Goal: Task Accomplishment & Management: Manage account settings

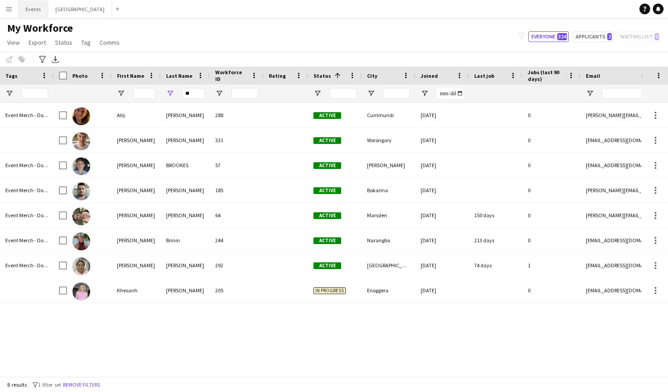
click at [31, 8] on button "Events Close" at bounding box center [33, 8] width 30 height 17
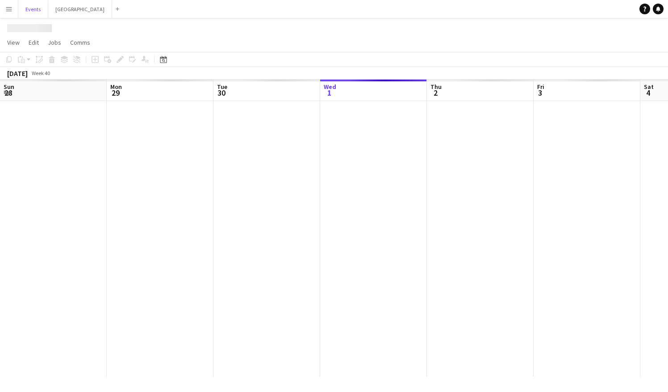
scroll to position [0, 214]
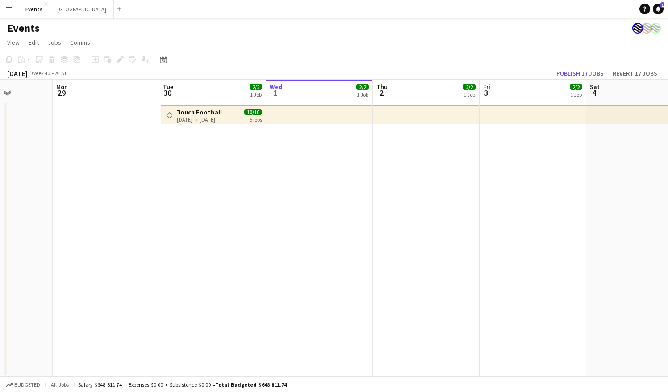
drag, startPoint x: 523, startPoint y: 207, endPoint x: 286, endPoint y: 236, distance: 239.0
click at [286, 236] on app-calendar-viewport "Fri 26 6/6 1 Job Sat 27 Sun 28 Mon 29 Tue 30 2/2 1 Job Wed 1 2/2 1 Job Thu 2 2/…" at bounding box center [334, 228] width 668 height 297
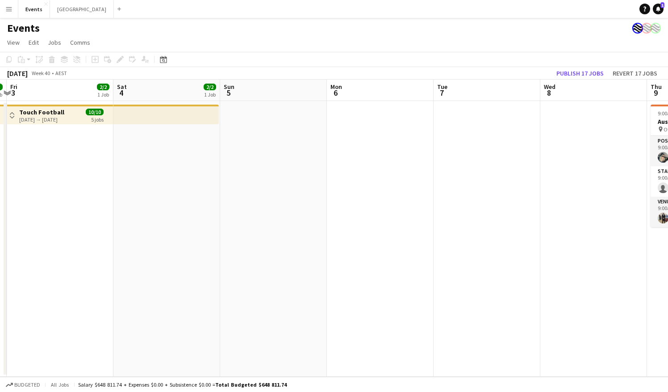
drag, startPoint x: 533, startPoint y: 217, endPoint x: 245, endPoint y: 230, distance: 288.9
click at [245, 230] on app-calendar-viewport "Tue 30 2/2 1 Job Wed 1 2/2 1 Job Thu 2 2/2 1 Job Fri 3 2/2 1 Job Sat 4 2/2 1 Jo…" at bounding box center [334, 228] width 668 height 297
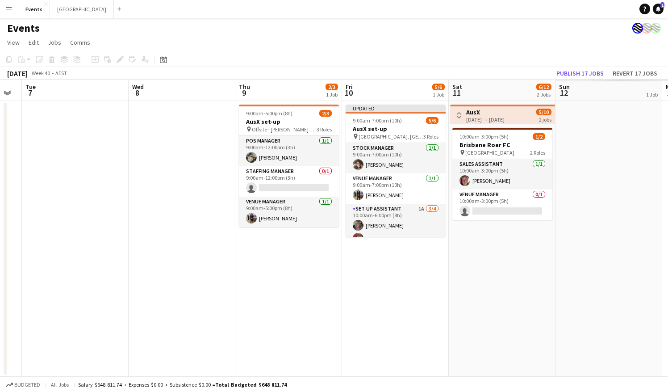
drag, startPoint x: 532, startPoint y: 219, endPoint x: 159, endPoint y: 232, distance: 373.2
click at [158, 232] on app-calendar-viewport "Sat 4 2/2 1 Job Sun 5 Mon 6 Tue 7 Wed 8 Thu 9 2/3 1 Job Fri 10 5/6 1 Job Sat 11…" at bounding box center [334, 228] width 668 height 297
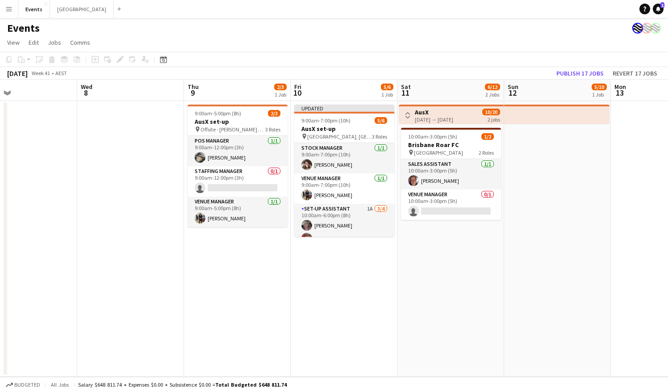
drag, startPoint x: 600, startPoint y: 242, endPoint x: 264, endPoint y: 246, distance: 335.9
click at [230, 246] on app-calendar-viewport "Sat 4 2/2 1 Job Sun 5 Mon 6 Tue 7 Wed 8 Thu 9 2/3 1 Job Fri 10 5/6 1 Job Sat 11…" at bounding box center [334, 228] width 668 height 297
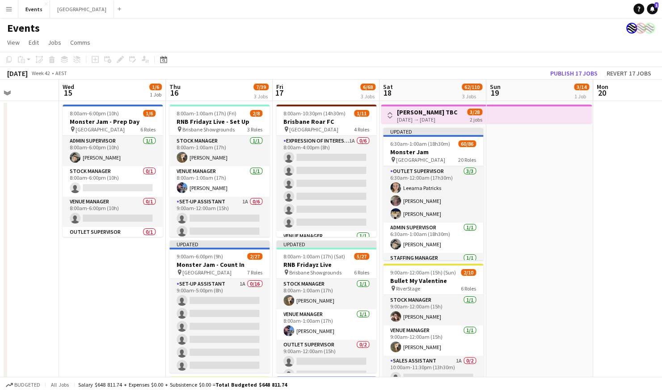
scroll to position [0, 374]
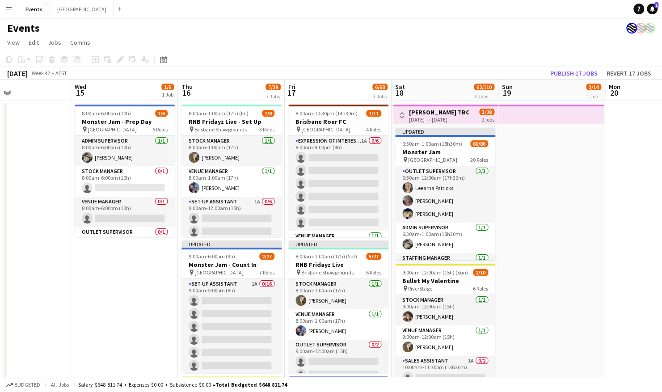
drag, startPoint x: 440, startPoint y: 246, endPoint x: 28, endPoint y: 134, distance: 426.8
click at [104, 255] on app-calendar-viewport "Sat 11 6/12 2 Jobs Sun 12 5/10 1 Job Mon 13 Tue 14 Wed 15 1/6 1 Job Thu 16 7/39…" at bounding box center [331, 303] width 662 height 447
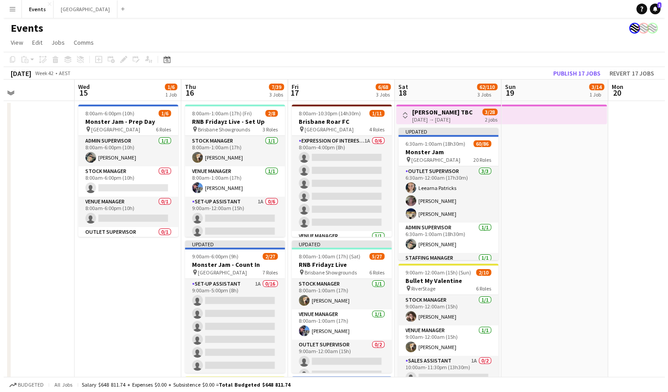
scroll to position [0, 359]
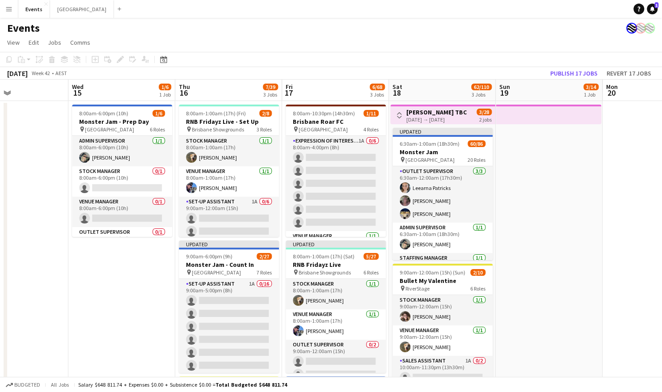
click at [7, 9] on app-icon "Menu" at bounding box center [8, 8] width 7 height 7
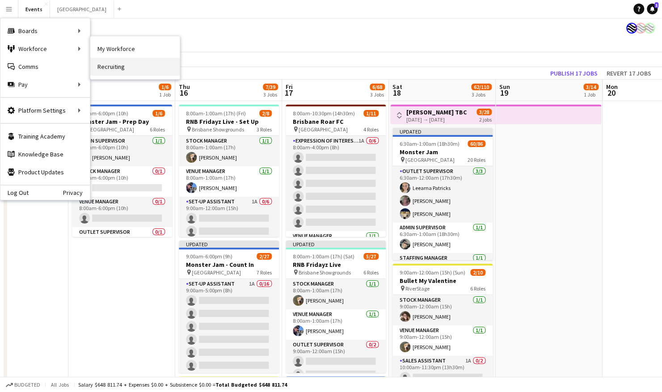
click at [136, 59] on link "Recruiting" at bounding box center [134, 67] width 89 height 18
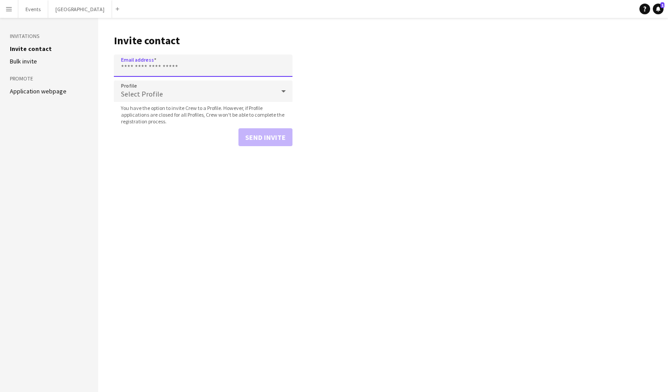
click at [155, 62] on input "Email address" at bounding box center [203, 65] width 179 height 22
paste input "**********"
type input "**********"
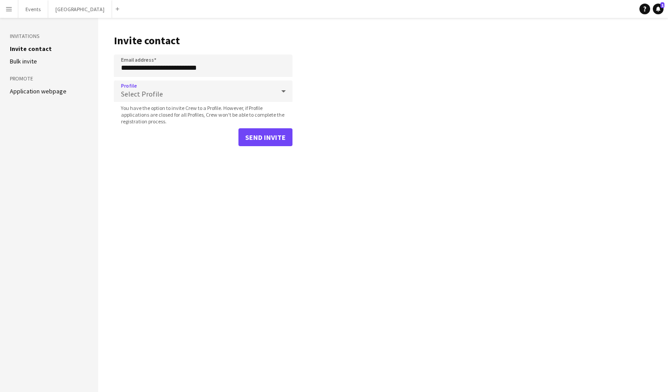
click at [201, 88] on div "Select Profile" at bounding box center [194, 90] width 161 height 21
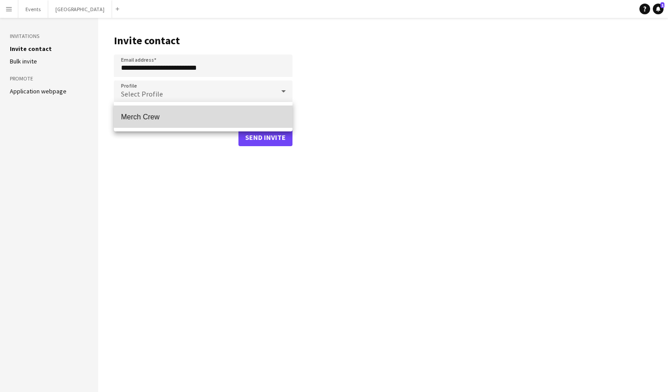
click at [208, 111] on mat-option "Merch Crew" at bounding box center [203, 116] width 179 height 22
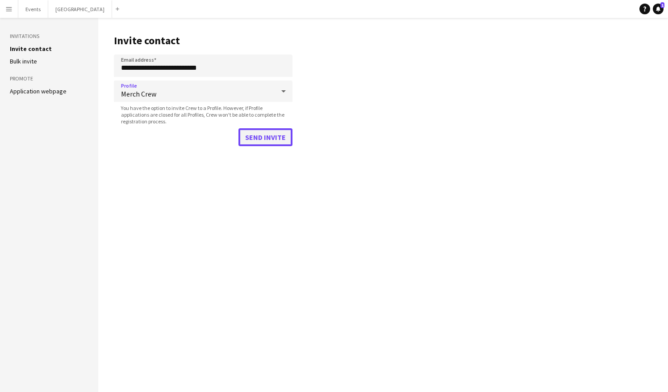
click at [262, 135] on button "Send invite" at bounding box center [266, 137] width 54 height 18
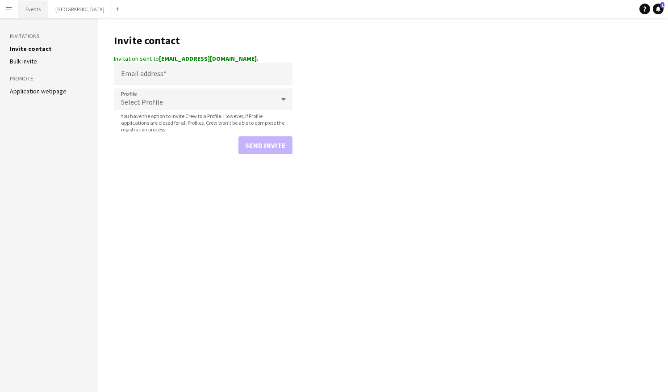
click at [36, 11] on button "Events Close" at bounding box center [33, 8] width 30 height 17
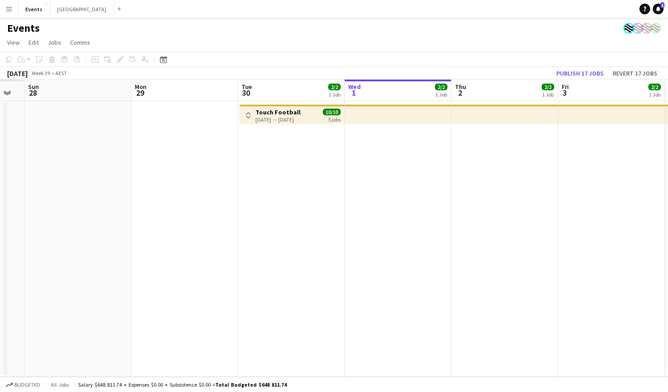
scroll to position [0, 264]
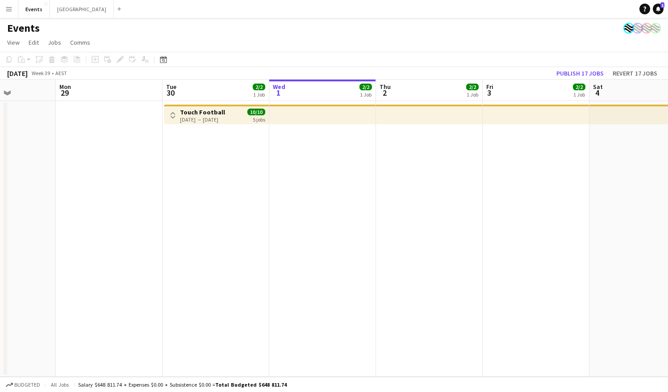
drag, startPoint x: 166, startPoint y: 228, endPoint x: 323, endPoint y: 230, distance: 156.8
click at [325, 234] on app-calendar-viewport "Fri 26 Sat 27 Sun 28 Mon 29 Tue 30 2/2 1 Job Wed 1 2/2 1 Job Thu 2 2/2 1 Job Fr…" at bounding box center [334, 228] width 668 height 297
click at [174, 115] on app-icon "Toggle View" at bounding box center [173, 115] width 6 height 6
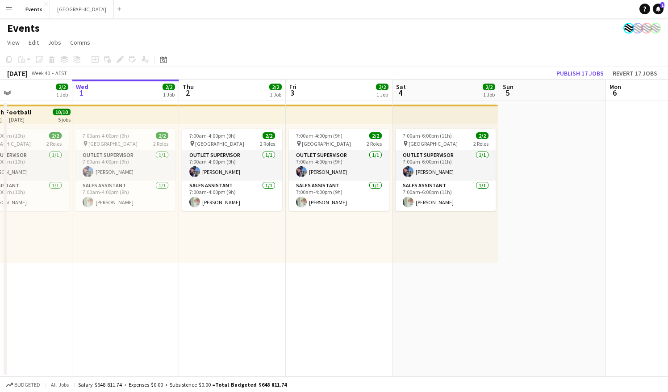
drag, startPoint x: 550, startPoint y: 262, endPoint x: 326, endPoint y: 274, distance: 224.6
click at [326, 274] on app-calendar-viewport "Sun 28 Mon 29 Tue 30 2/2 1 Job Wed 1 2/2 1 Job Thu 2 2/2 1 Job Fri 3 2/2 1 Job …" at bounding box center [334, 228] width 668 height 297
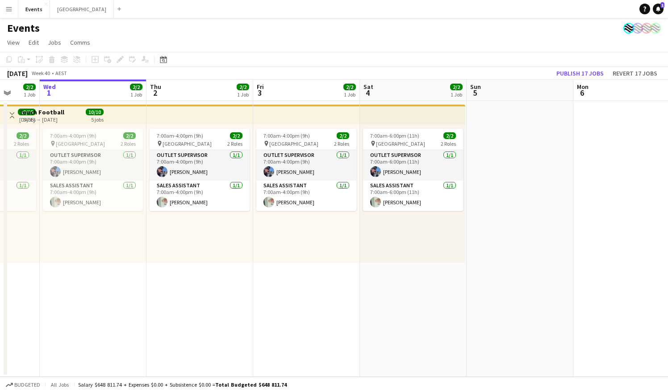
drag, startPoint x: 446, startPoint y: 274, endPoint x: 433, endPoint y: 264, distance: 15.9
click at [243, 276] on app-calendar-viewport "Sun 28 Mon 29 Tue 30 2/2 1 Job Wed 1 2/2 1 Job Thu 2 2/2 1 Job Fri 3 2/2 1 Job …" at bounding box center [334, 228] width 668 height 297
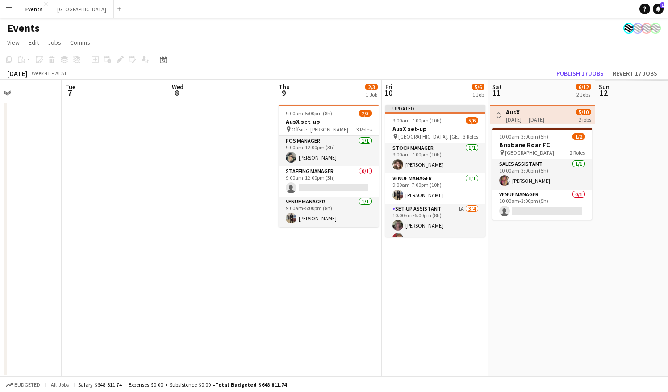
drag, startPoint x: 558, startPoint y: 262, endPoint x: 177, endPoint y: 266, distance: 381.5
click at [177, 266] on app-calendar-viewport "Sat 4 2/2 1 Job Sun 5 Mon 6 Tue 7 Wed 8 Thu 9 2/3 1 Job Fri 10 5/6 1 Job Sat 11…" at bounding box center [334, 228] width 668 height 297
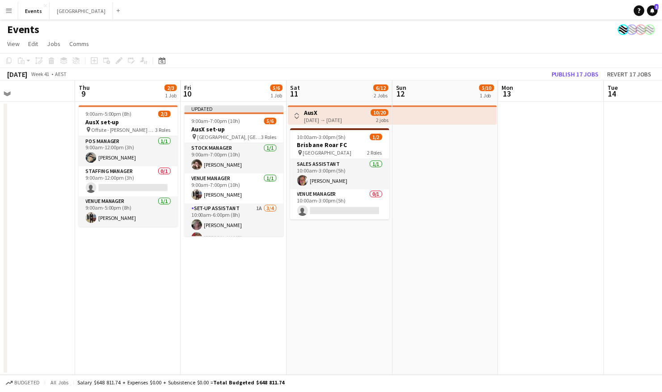
scroll to position [0, 245]
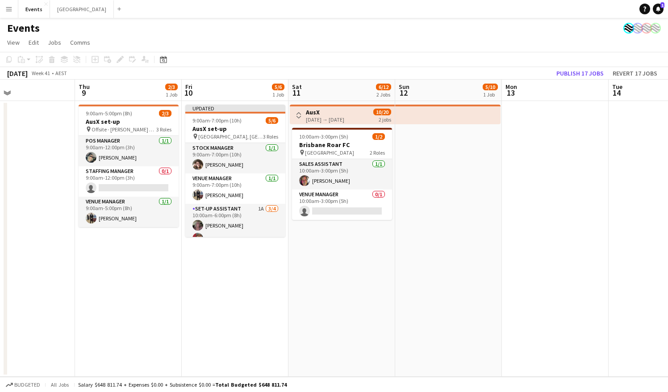
drag, startPoint x: 579, startPoint y: 266, endPoint x: 380, endPoint y: 273, distance: 199.4
click at [380, 273] on app-calendar-viewport "Mon 6 Tue 7 Wed 8 Thu 9 2/3 1 Job Fri 10 5/6 1 Job Sat 11 6/12 2 Jobs Sun 12 5/…" at bounding box center [334, 228] width 668 height 297
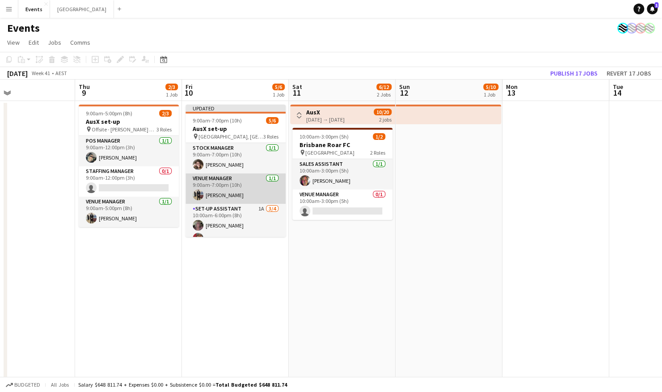
scroll to position [36, 0]
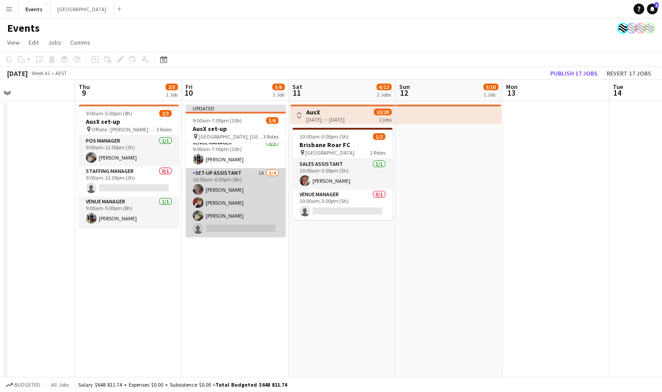
click at [227, 188] on app-card-role "Set-up Assistant 1A 3/4 10:00am-6:00pm (8h) Diane Coyle Rebecca Morris Natasha …" at bounding box center [235, 202] width 100 height 69
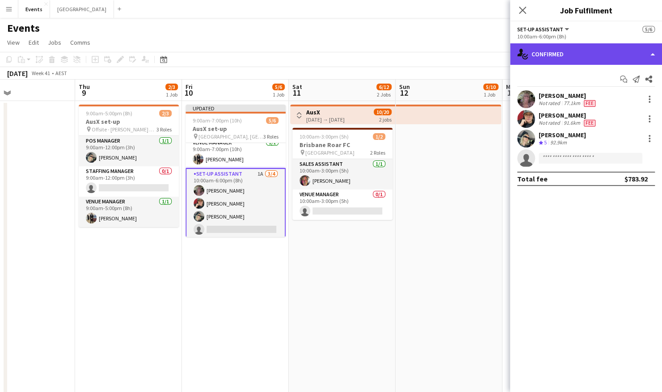
click at [554, 62] on div "single-neutral-actions-check-2 Confirmed" at bounding box center [586, 53] width 152 height 21
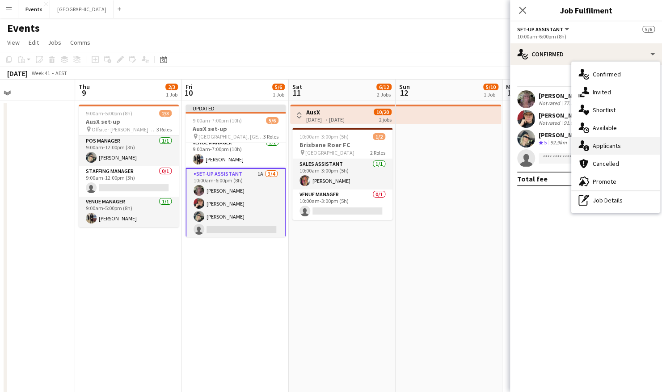
click at [626, 150] on div "single-neutral-actions-information Applicants" at bounding box center [615, 146] width 88 height 18
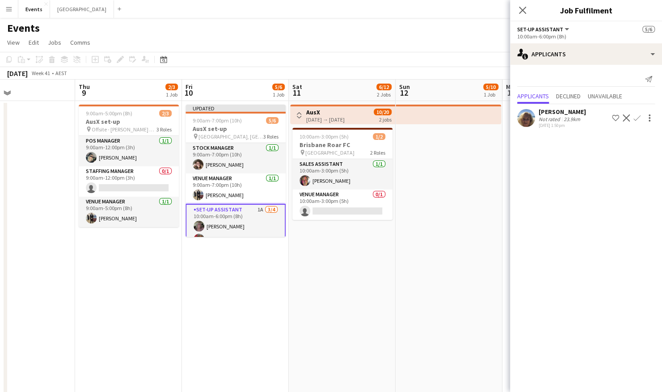
scroll to position [38, 0]
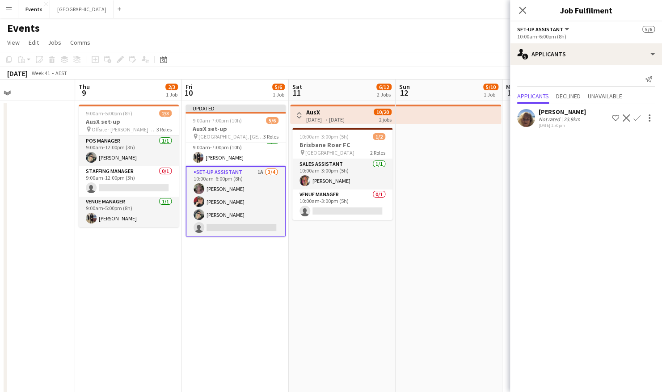
click at [371, 278] on app-date-cell "Toggle View AusX 11-10-2025 → 12-10-2025 10/20 2 jobs 10:00am-3:00pm (5h) 1/2 B…" at bounding box center [342, 313] width 107 height 425
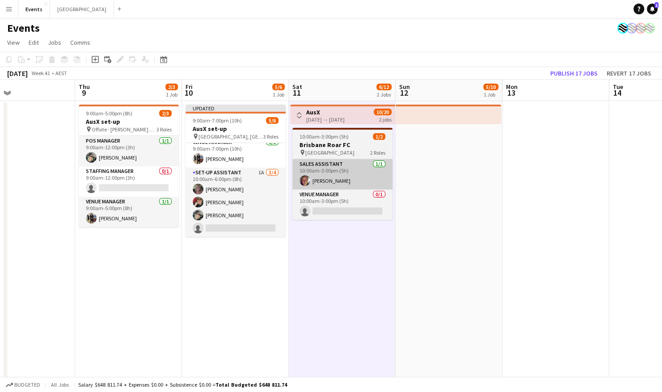
scroll to position [36, 0]
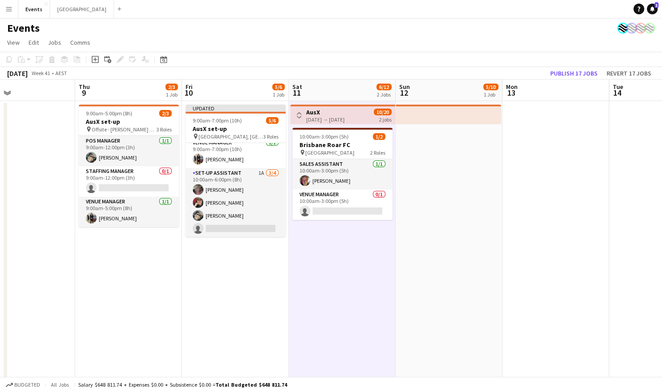
click at [303, 115] on button "Toggle View" at bounding box center [298, 115] width 11 height 11
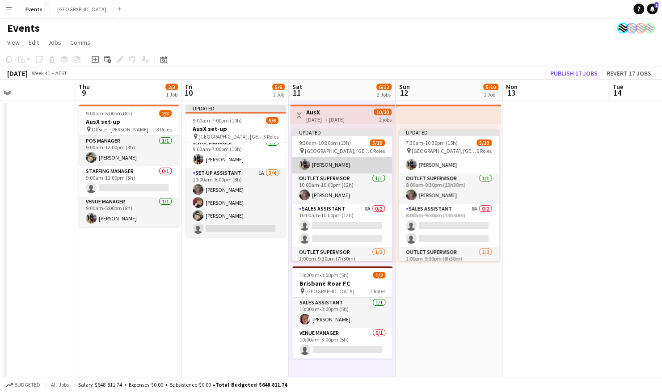
scroll to position [89, 0]
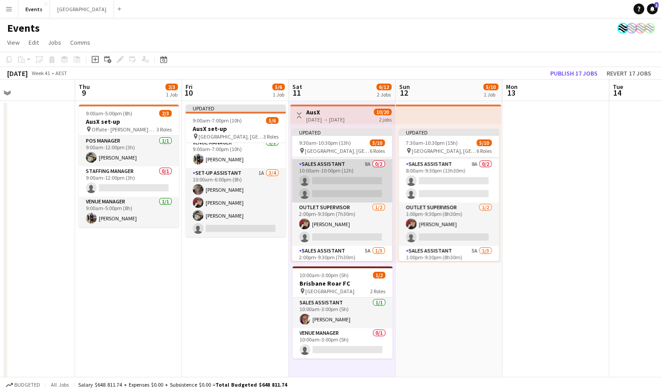
click at [340, 179] on app-card-role "Sales Assistant 8A 0/2 10:00am-10:00pm (12h) single-neutral-actions single-neut…" at bounding box center [342, 180] width 100 height 43
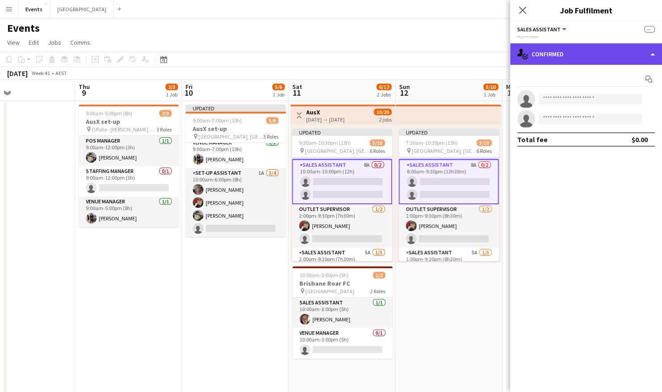
click at [545, 51] on div "single-neutral-actions-check-2 Confirmed" at bounding box center [586, 53] width 152 height 21
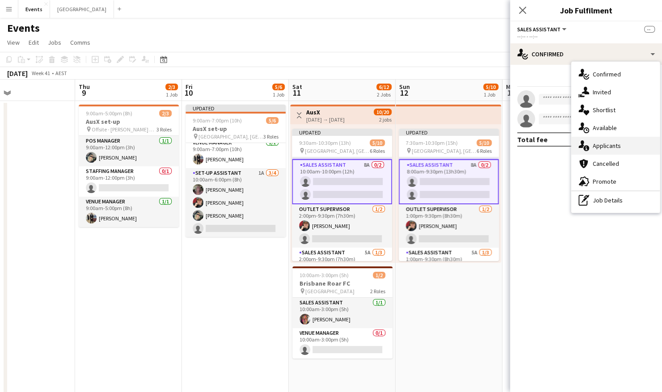
click at [606, 147] on span "Applicants" at bounding box center [606, 146] width 28 height 8
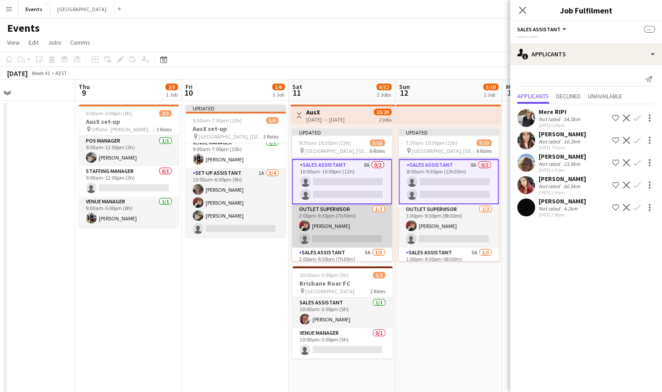
scroll to position [132, 0]
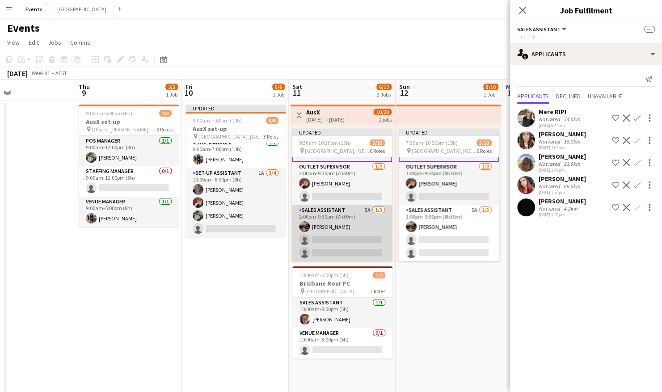
click at [342, 223] on app-card-role "Sales Assistant 5A 1/3 2:00pm-9:30pm (7h30m) Nyah Morris single-neutral-actions…" at bounding box center [342, 233] width 100 height 56
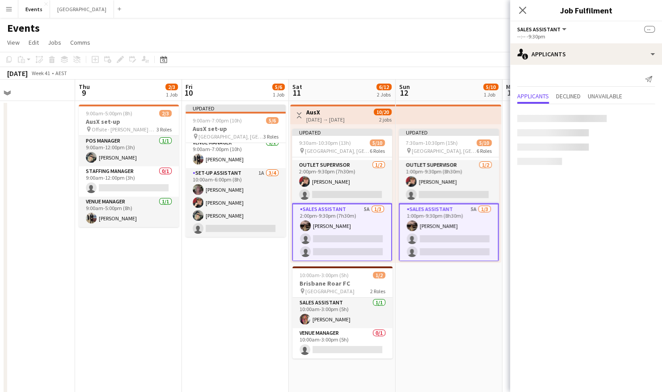
scroll to position [131, 0]
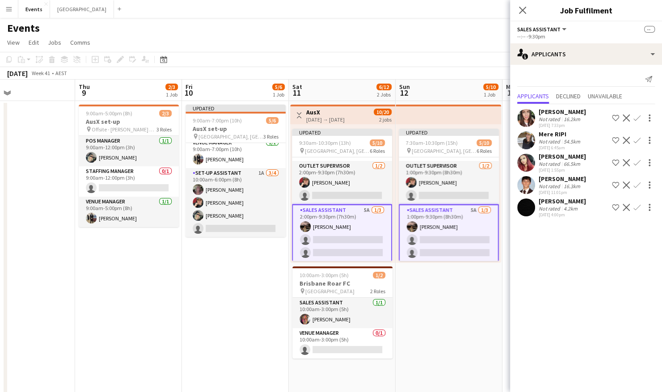
click at [427, 281] on app-date-cell "Updated 7:30am-10:30pm (15h) 5/10 pin Kayo Stadium, Redcliffe 6 Roles Stock Man…" at bounding box center [448, 313] width 107 height 425
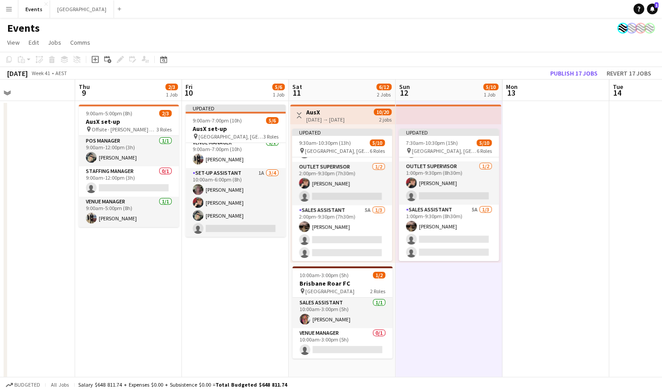
scroll to position [130, 0]
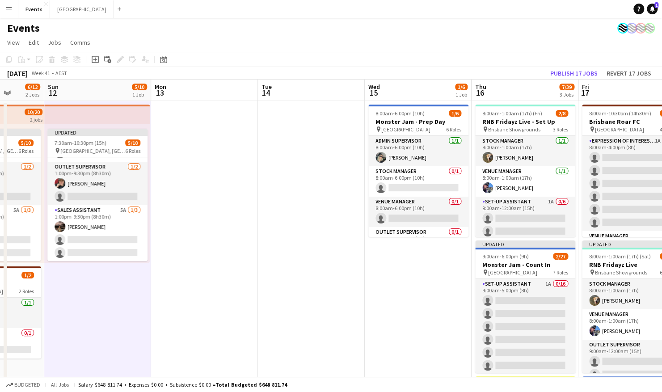
drag, startPoint x: 574, startPoint y: 236, endPoint x: 228, endPoint y: 319, distance: 355.5
click at [228, 319] on app-calendar-viewport "Wed 8 Thu 9 2/3 1 Job Fri 10 5/6 1 Job Sat 11 6/12 2 Jobs Sun 12 5/10 1 Job Mon…" at bounding box center [331, 303] width 662 height 447
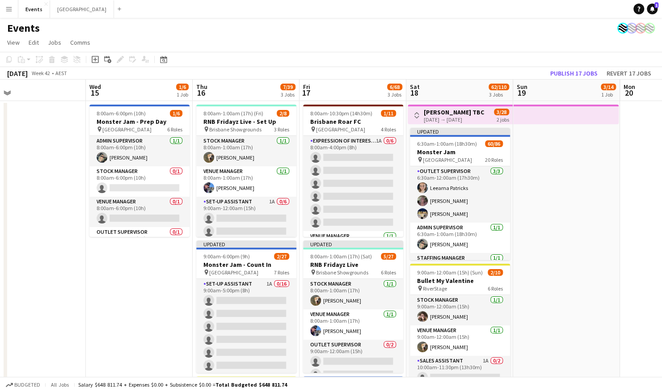
drag, startPoint x: 440, startPoint y: 302, endPoint x: 163, endPoint y: 308, distance: 276.1
click at [162, 308] on app-calendar-viewport "Sun 12 5/10 1 Job Mon 13 Tue 14 Wed 15 1/6 1 Job Thu 16 7/39 3 Jobs Fri 17 6/68…" at bounding box center [331, 303] width 662 height 447
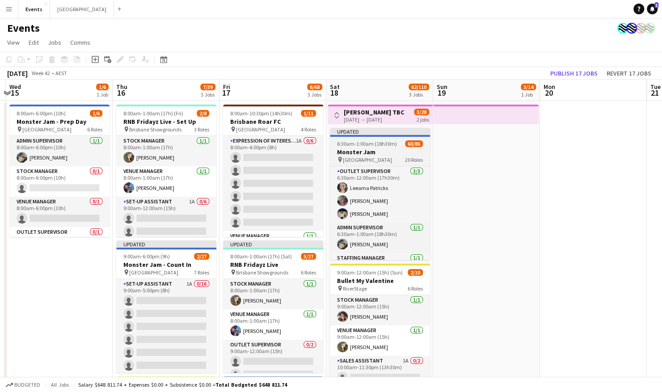
drag, startPoint x: 569, startPoint y: 167, endPoint x: 350, endPoint y: 163, distance: 219.3
click at [484, 175] on app-calendar-viewport "Sun 12 5/10 1 Job Mon 13 Tue 14 Wed 15 1/6 1 Job Thu 16 7/39 3 Jobs Fri 17 6/68…" at bounding box center [331, 303] width 662 height 447
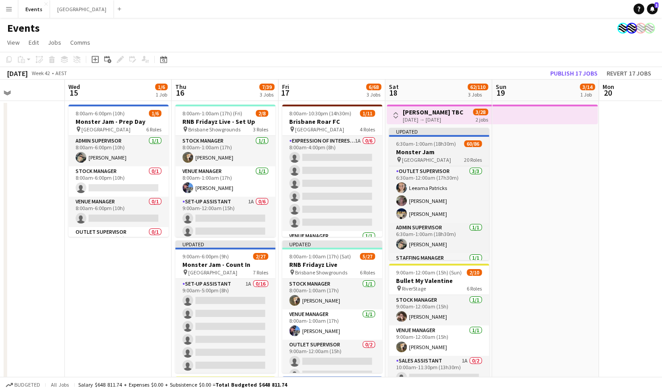
drag, startPoint x: 439, startPoint y: 159, endPoint x: 485, endPoint y: 147, distance: 48.1
click at [501, 157] on app-calendar-viewport "Sun 12 5/10 1 Job Mon 13 Tue 14 Wed 15 1/6 1 Job Thu 16 7/39 3 Jobs Fri 17 6/68…" at bounding box center [331, 303] width 662 height 447
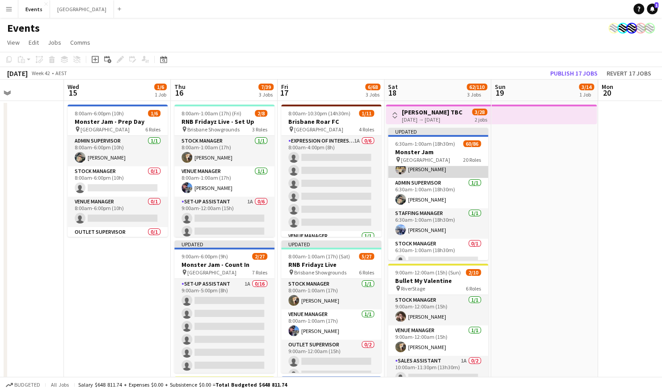
scroll to position [89, 0]
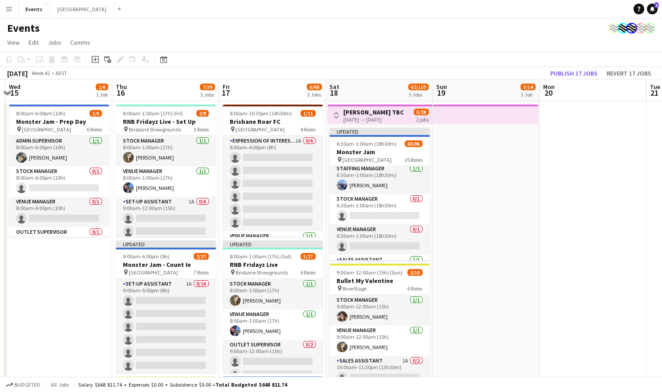
drag, startPoint x: 603, startPoint y: 213, endPoint x: 545, endPoint y: 216, distance: 57.7
click at [548, 216] on app-calendar-viewport "Sun 12 5/10 1 Job Mon 13 Tue 14 Wed 15 1/6 1 Job Thu 16 7/39 3 Jobs Fri 17 6/68…" at bounding box center [331, 303] width 662 height 447
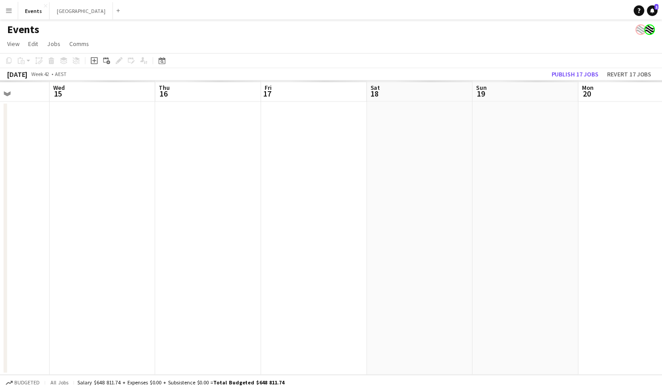
scroll to position [0, 253]
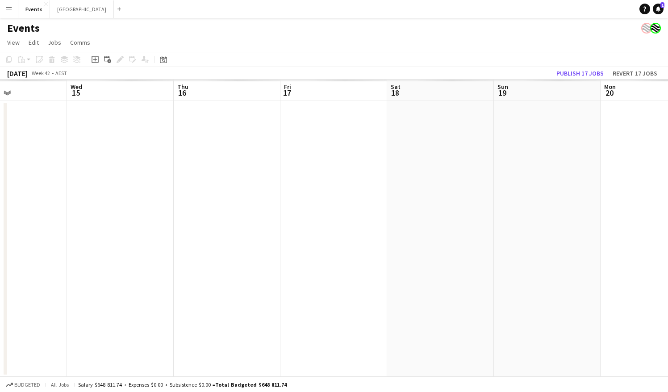
drag, startPoint x: 494, startPoint y: 182, endPoint x: 524, endPoint y: 181, distance: 30.0
click at [524, 181] on app-calendar-viewport "Sun 12 Mon 13 Tue 14 Wed 15 Thu 16 Fri 17 Sat 18 Sun 19 Mon 20 Tue 21 Wed 22 Th…" at bounding box center [334, 228] width 668 height 297
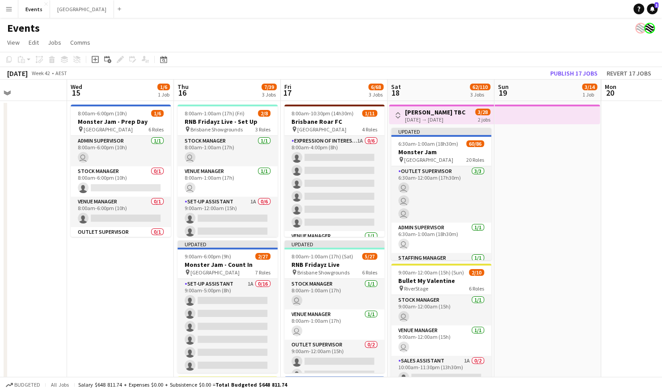
scroll to position [130, 0]
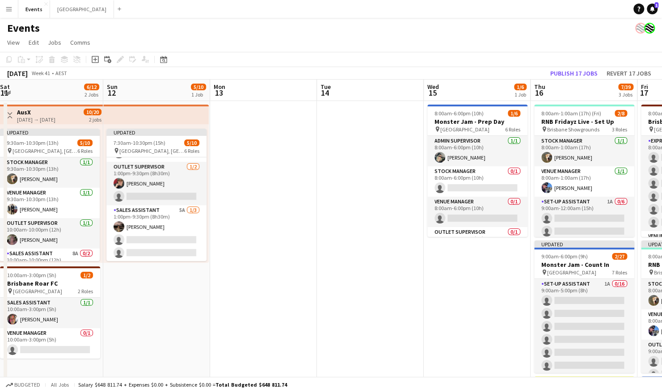
drag, startPoint x: 86, startPoint y: 295, endPoint x: 442, endPoint y: 291, distance: 356.5
click at [446, 290] on app-calendar-viewport "Thu 9 Fri 10 Sat 11 6/12 2 Jobs Sun 12 5/10 1 Job Mon 13 Tue 14 Wed 15 1/6 1 Jo…" at bounding box center [331, 303] width 662 height 447
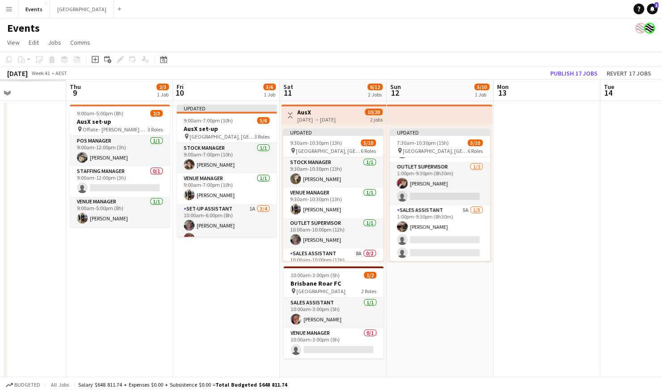
drag, startPoint x: 315, startPoint y: 298, endPoint x: 492, endPoint y: 319, distance: 178.1
click at [494, 318] on app-calendar-viewport "Mon 6 Tue 7 Wed 8 Thu 9 2/3 1 Job Fri 10 5/6 1 Job Sat 11 6/12 2 Jobs Sun 12 5/…" at bounding box center [331, 303] width 662 height 447
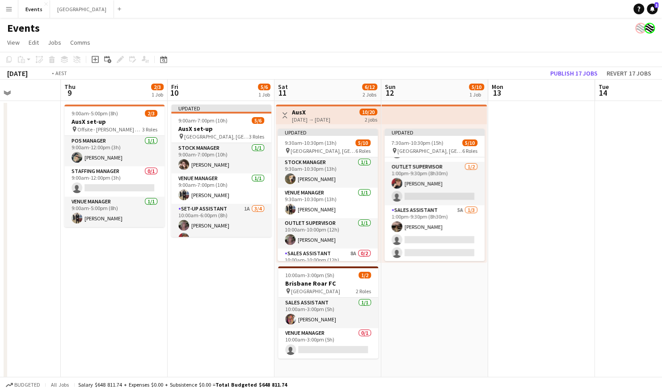
drag, startPoint x: 190, startPoint y: 327, endPoint x: 494, endPoint y: 333, distance: 304.7
click at [508, 330] on app-calendar-viewport "Mon 6 Tue 7 Wed 8 Thu 9 2/3 1 Job Fri 10 5/6 1 Job Sat 11 6/12 2 Jobs Sun 12 5/…" at bounding box center [331, 303] width 662 height 447
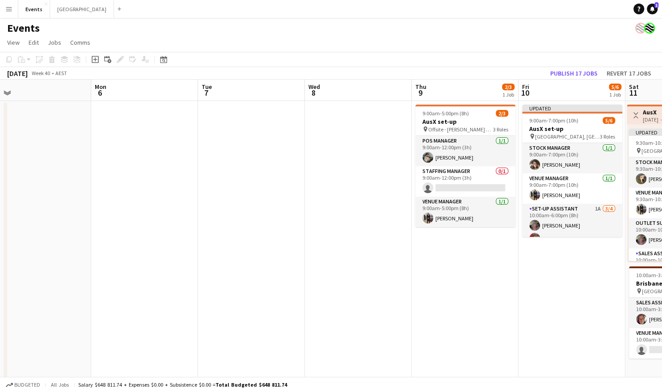
drag, startPoint x: 272, startPoint y: 339, endPoint x: 432, endPoint y: 339, distance: 160.4
click at [482, 339] on app-calendar-viewport "Fri 3 2/2 1 Job Sat 4 2/2 1 Job Sun 5 Mon 6 Tue 7 Wed 8 Thu 9 2/3 1 Job Fri 10 …" at bounding box center [331, 303] width 662 height 447
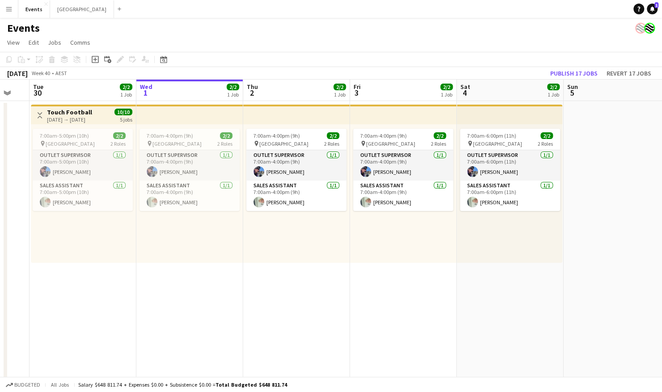
scroll to position [0, 183]
drag, startPoint x: 214, startPoint y: 335, endPoint x: 579, endPoint y: 333, distance: 365.8
click at [579, 333] on app-calendar-viewport "Sun 28 Mon 29 Tue 30 2/2 1 Job Wed 1 2/2 1 Job Thu 2 2/2 1 Job Fri 3 2/2 1 Job …" at bounding box center [331, 303] width 662 height 447
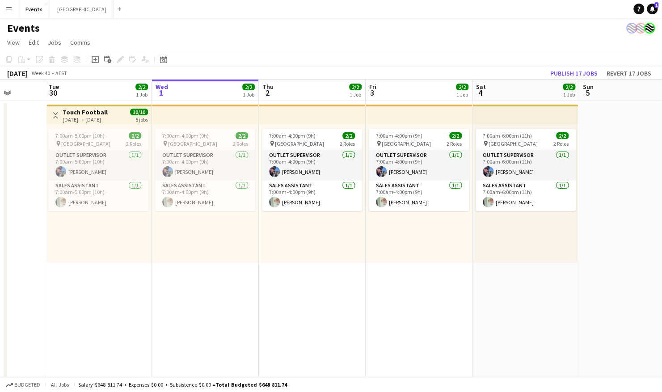
click at [269, 295] on app-calendar-viewport "Sat 27 Sun 28 Mon 29 Tue 30 2/2 1 Job Wed 1 2/2 1 Job Thu 2 2/2 1 Job Fri 3 2/2…" at bounding box center [331, 303] width 662 height 447
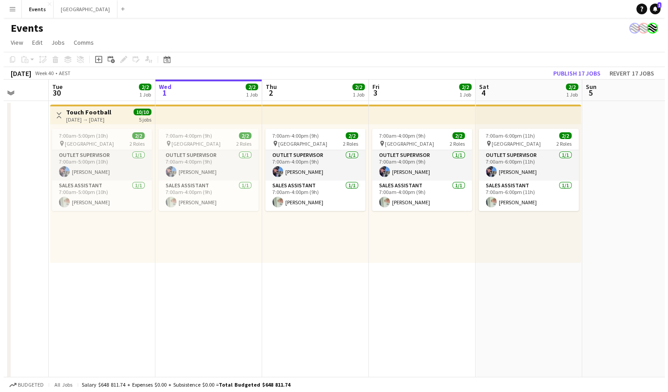
scroll to position [0, 276]
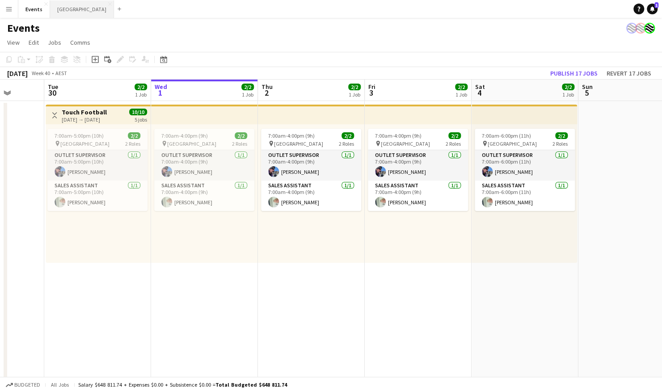
click at [59, 13] on button "Sydney Close" at bounding box center [82, 8] width 64 height 17
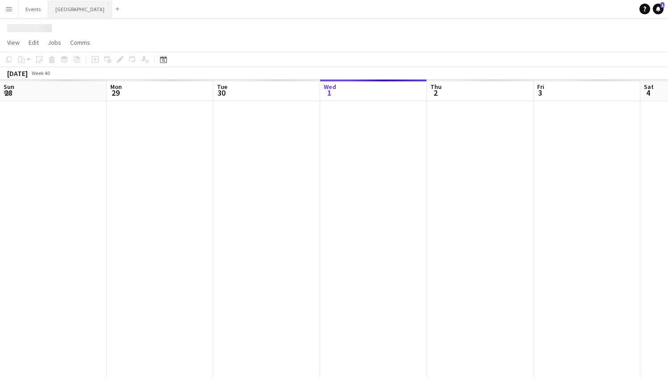
scroll to position [0, 214]
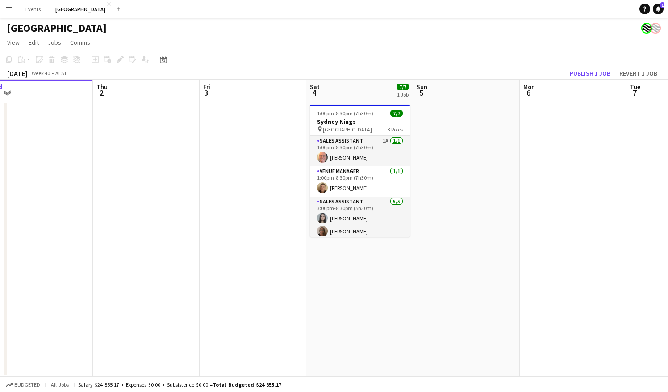
drag, startPoint x: 604, startPoint y: 207, endPoint x: 487, endPoint y: 188, distance: 118.6
click at [448, 214] on app-calendar-viewport "Sun 28 7/7 1 Job Mon 29 Tue 30 Wed 1 Thu 2 Fri 3 Sat 4 7/7 1 Job Sun 5 Mon 6 Tu…" at bounding box center [334, 228] width 668 height 297
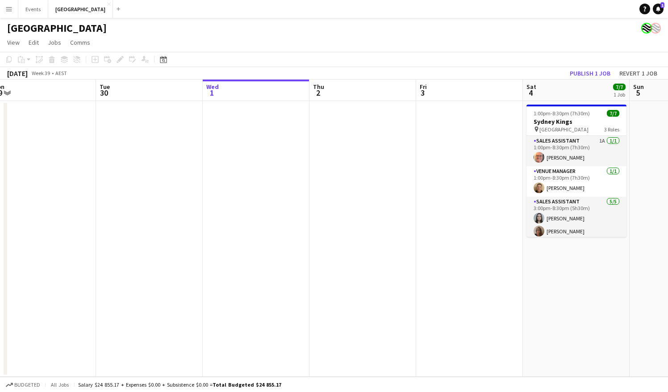
drag, startPoint x: 129, startPoint y: 270, endPoint x: 490, endPoint y: 261, distance: 361.0
click at [490, 261] on app-calendar-viewport "Sat 27 Sun 28 7/7 1 Job Mon 29 Tue 30 Wed 1 Thu 2 Fri 3 Sat 4 7/7 1 Job Sun 5 M…" at bounding box center [334, 228] width 668 height 297
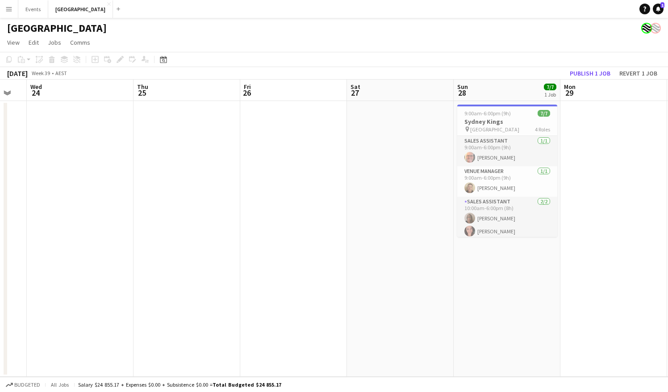
drag, startPoint x: 214, startPoint y: 267, endPoint x: 637, endPoint y: 268, distance: 423.0
click at [637, 268] on app-calendar-viewport "Mon 22 Tue 23 Wed 24 Thu 25 Fri 26 Sat 27 Sun 28 7/7 1 Job Mon 29 Tue 30 Wed 1 …" at bounding box center [334, 228] width 668 height 297
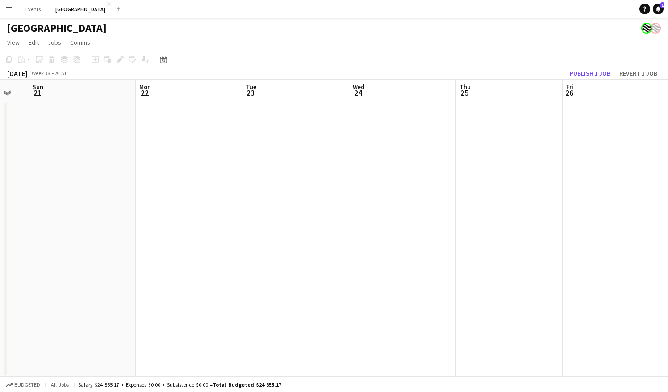
drag, startPoint x: 239, startPoint y: 280, endPoint x: 553, endPoint y: 275, distance: 313.6
click at [553, 275] on app-calendar-viewport "Fri 19 Sat 20 Sun 21 Mon 22 Tue 23 Wed 24 Thu 25 Fri 26 Sat 27 Sun 28 7/7 1 Job…" at bounding box center [334, 228] width 668 height 297
drag, startPoint x: 213, startPoint y: 275, endPoint x: 471, endPoint y: 273, distance: 258.6
click at [478, 273] on app-calendar-viewport "Tue 16 Wed 17 Thu 18 Fri 19 Sat 20 Sun 21 Mon 22 Tue 23 Wed 24 Thu 25 Fri 26 Sa…" at bounding box center [334, 228] width 668 height 297
drag, startPoint x: 180, startPoint y: 280, endPoint x: 648, endPoint y: 274, distance: 467.3
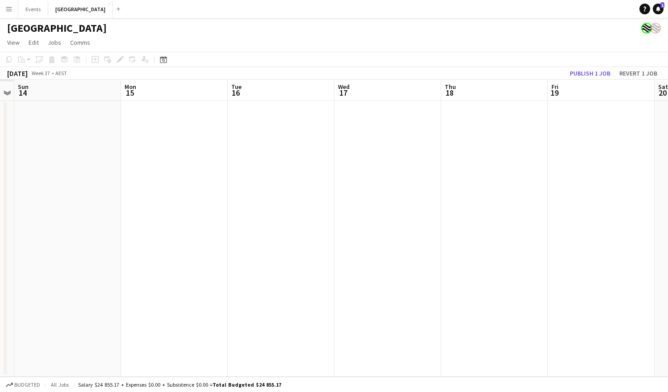
click at [648, 274] on app-calendar-viewport "Fri 12 Sat 13 Sun 14 Mon 15 Tue 16 Wed 17 Thu 18 Fri 19 Sat 20 Sun 21 Mon 22 Tu…" at bounding box center [334, 228] width 668 height 297
drag, startPoint x: 652, startPoint y: 273, endPoint x: 306, endPoint y: 285, distance: 345.5
click at [306, 285] on app-calendar-viewport "Sun 14 Mon 15 Tue 16 Wed 17 Thu 18 Fri 19 Sat 20 Sun 21 Mon 22 Tue 23 Wed 24 Th…" at bounding box center [334, 228] width 668 height 297
drag, startPoint x: 458, startPoint y: 269, endPoint x: 205, endPoint y: 274, distance: 252.9
click at [196, 276] on app-calendar-viewport "Tue 16 Wed 17 Thu 18 Fri 19 Sat 20 Sun 21 Mon 22 Tue 23 Wed 24 Thu 25 Fri 26 Sa…" at bounding box center [334, 228] width 668 height 297
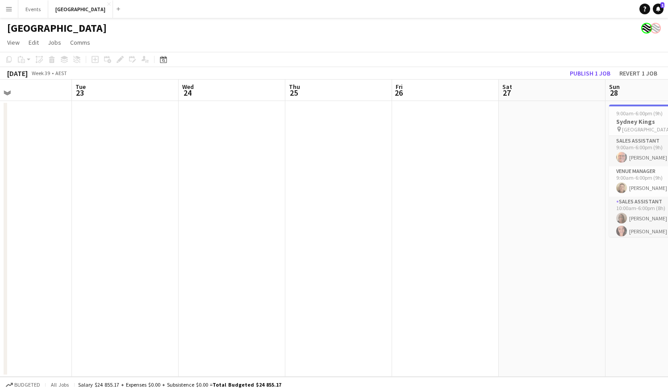
drag, startPoint x: 510, startPoint y: 259, endPoint x: 300, endPoint y: 262, distance: 210.4
click at [244, 272] on app-calendar-viewport "Sat 20 Sun 21 Mon 22 Tue 23 Wed 24 Thu 25 Fri 26 Sat 27 Sun 28 7/7 1 Job Mon 29…" at bounding box center [334, 228] width 668 height 297
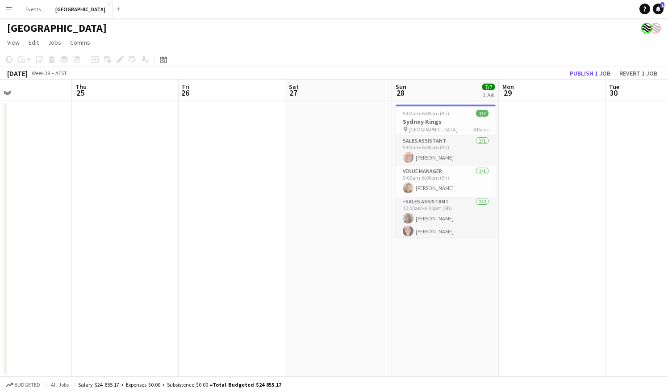
drag, startPoint x: 448, startPoint y: 256, endPoint x: 245, endPoint y: 273, distance: 204.0
click at [245, 273] on app-calendar-viewport "Mon 22 Tue 23 Wed 24 Thu 25 Fri 26 Sat 27 Sun 28 7/7 1 Job Mon 29 Tue 30 Wed 1 …" at bounding box center [334, 228] width 668 height 297
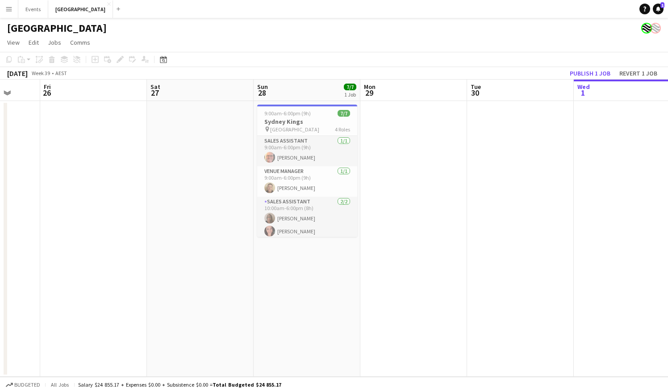
scroll to position [0, 186]
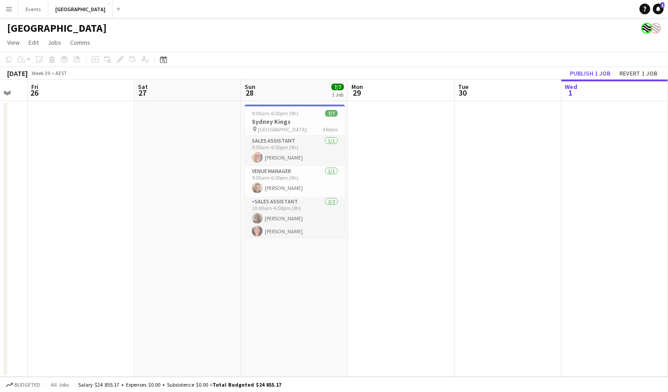
drag, startPoint x: 588, startPoint y: 193, endPoint x: 442, endPoint y: 270, distance: 164.4
click at [442, 270] on app-calendar-viewport "Wed 24 Thu 25 Fri 26 Sat 27 Sun 28 7/7 1 Job Mon 29 Tue 30 Wed 1 Thu 2 Fri 3 Sa…" at bounding box center [334, 228] width 668 height 297
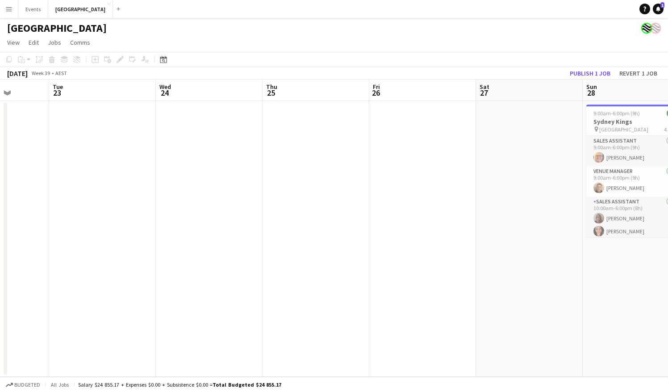
drag, startPoint x: 129, startPoint y: 241, endPoint x: 470, endPoint y: 235, distance: 341.8
click at [470, 235] on app-calendar-viewport "Sat 20 Sun 21 Mon 22 Tue 23 Wed 24 Thu 25 Fri 26 Sat 27 Sun 28 7/7 1 Job Mon 29…" at bounding box center [334, 228] width 668 height 297
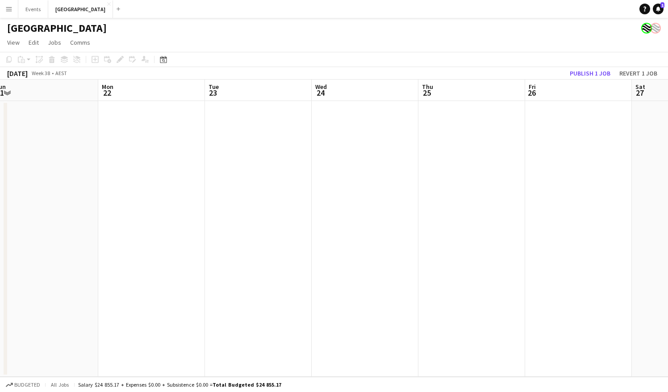
scroll to position [0, 222]
drag, startPoint x: 222, startPoint y: 237, endPoint x: 378, endPoint y: 230, distance: 156.5
click at [378, 230] on app-calendar-viewport "Fri 19 Sat 20 Sun 21 Mon 22 Tue 23 Wed 24 Thu 25 Fri 26 Sat 27 Sun 28 7/7 1 Job…" at bounding box center [334, 228] width 668 height 297
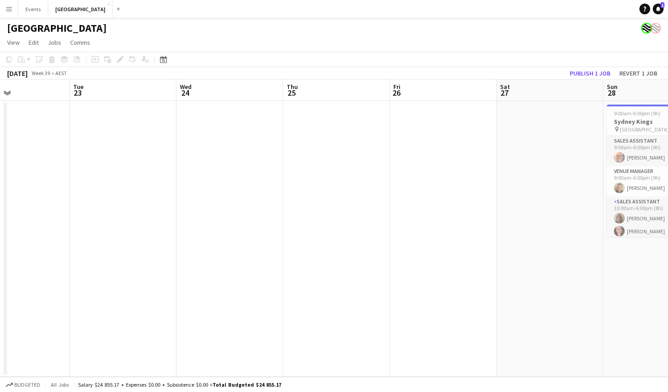
scroll to position [0, 358]
drag, startPoint x: 620, startPoint y: 185, endPoint x: 484, endPoint y: 180, distance: 136.3
click at [484, 180] on app-calendar-viewport "Fri 19 Sat 20 Sun 21 Mon 22 Tue 23 Wed 24 Thu 25 Fri 26 Sat 27 Sun 28 7/7 1 Job…" at bounding box center [334, 228] width 668 height 297
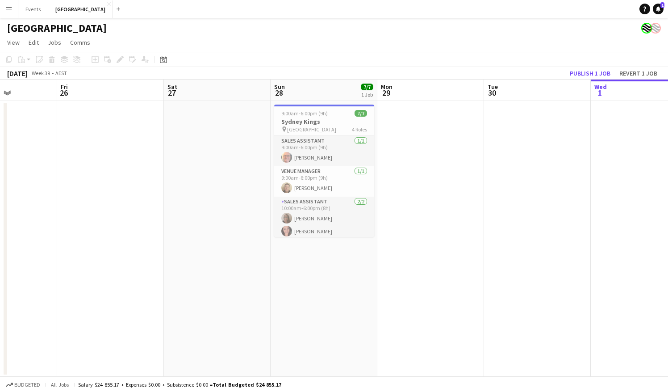
drag, startPoint x: 555, startPoint y: 199, endPoint x: 223, endPoint y: 201, distance: 332.3
click at [223, 201] on app-calendar-viewport "Tue 23 Wed 24 Thu 25 Fri 26 Sat 27 Sun 28 7/7 1 Job Mon 29 Tue 30 Wed 1 Thu 2 F…" at bounding box center [334, 228] width 668 height 297
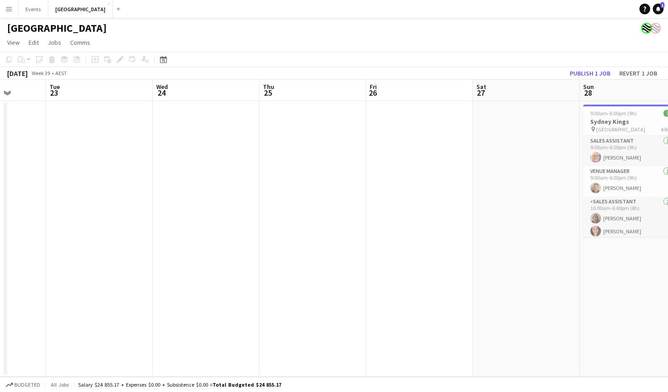
scroll to position [0, 273]
drag, startPoint x: 196, startPoint y: 206, endPoint x: 444, endPoint y: 219, distance: 248.7
click at [444, 219] on app-calendar-viewport "Sat 20 Sun 21 Mon 22 Tue 23 Wed 24 Thu 25 Fri 26 Sat 27 Sun 28 7/7 1 Job Mon 29…" at bounding box center [334, 228] width 668 height 297
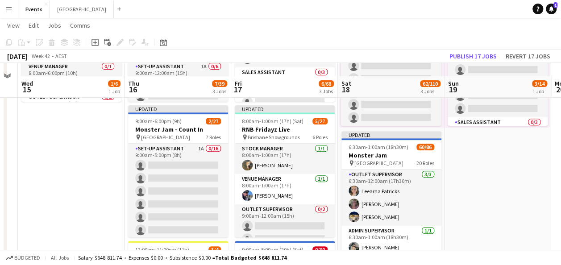
scroll to position [179, 0]
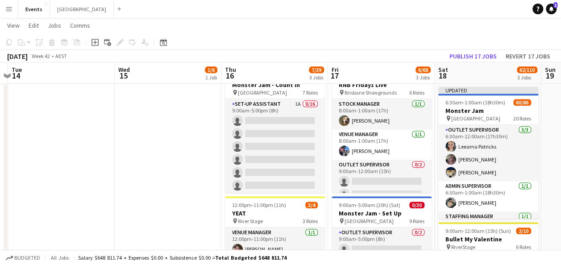
drag, startPoint x: 462, startPoint y: 197, endPoint x: 570, endPoint y: 197, distance: 107.7
click at [561, 197] on html "Menu Boards Boards Boards All jobs Status Workforce Workforce My Workforce Recr…" at bounding box center [280, 104] width 561 height 566
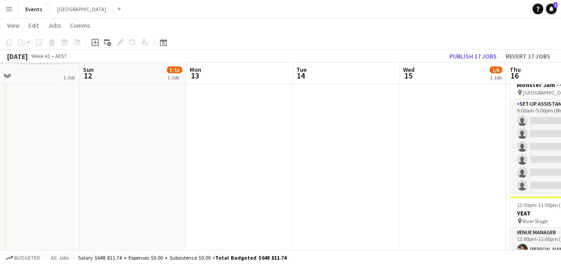
drag, startPoint x: 98, startPoint y: 163, endPoint x: 405, endPoint y: 163, distance: 306.4
click at [405, 163] on app-calendar-viewport "Fri 10 Sat 11 1 Job Sun 12 5/10 1 Job Mon 13 Tue 14 Wed 15 1/6 1 Job Thu 16 7/3…" at bounding box center [280, 114] width 561 height 516
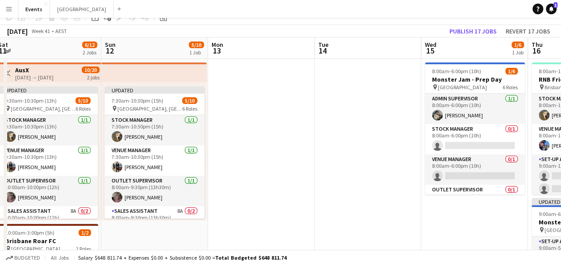
scroll to position [0, 0]
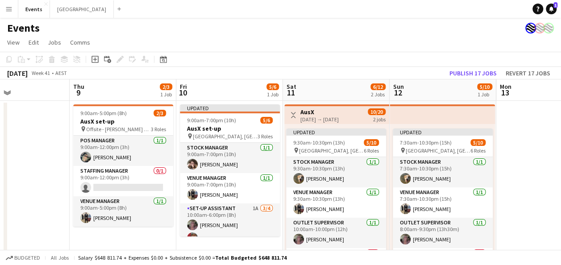
drag, startPoint x: 306, startPoint y: 165, endPoint x: 524, endPoint y: 163, distance: 218.0
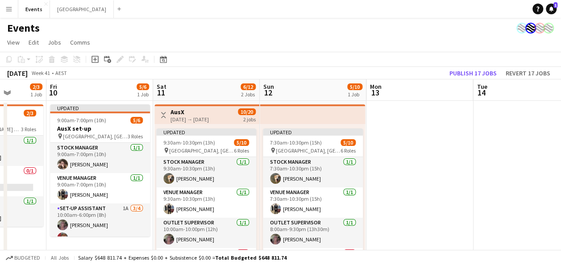
drag, startPoint x: 524, startPoint y: 169, endPoint x: 120, endPoint y: 182, distance: 404.9
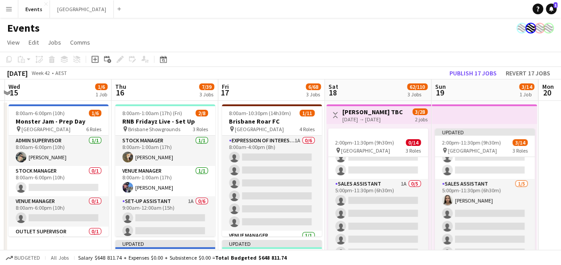
scroll to position [0, 317]
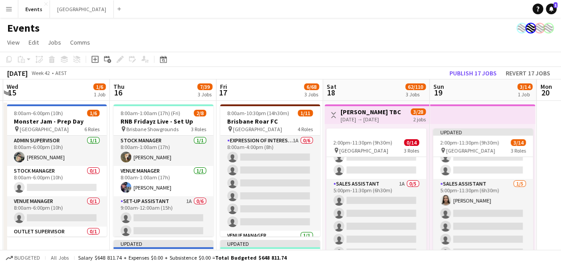
drag, startPoint x: 438, startPoint y: 180, endPoint x: 134, endPoint y: 205, distance: 304.4
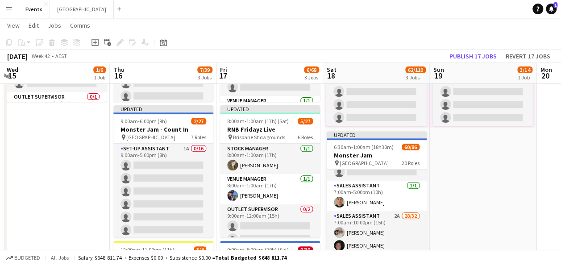
scroll to position [179, 0]
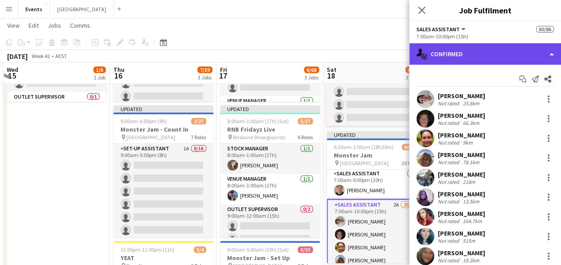
click at [503, 51] on div "single-neutral-actions-check-2 Confirmed" at bounding box center [486, 53] width 152 height 21
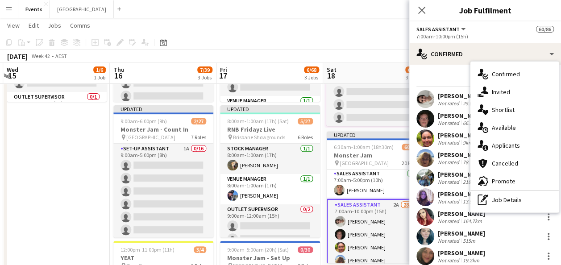
click at [71, 136] on app-date-cell "8:00am-6:00pm (10h) 1/6 Monster Jam - Prep Day pin Cbus Super Stadium 6 Roles A…" at bounding box center [56, 191] width 107 height 451
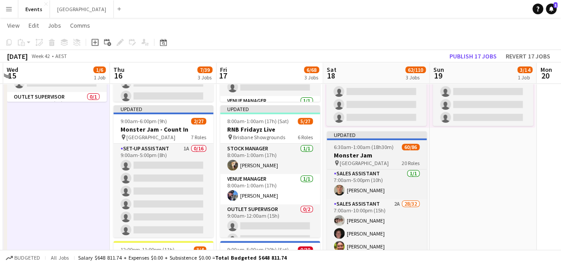
click at [393, 145] on span "6:30am-1:00am (18h30m) (Sun)" at bounding box center [368, 147] width 68 height 7
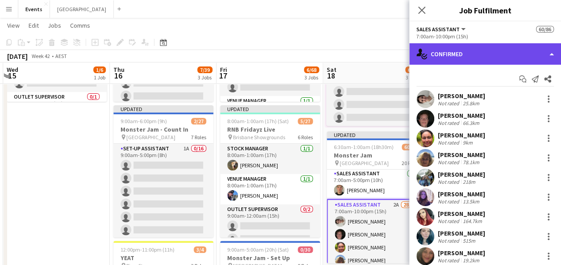
click at [484, 59] on div "single-neutral-actions-check-2 Confirmed" at bounding box center [486, 53] width 152 height 21
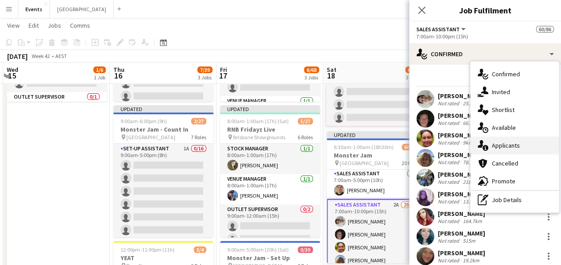
click at [517, 146] on span "Applicants" at bounding box center [506, 146] width 28 height 8
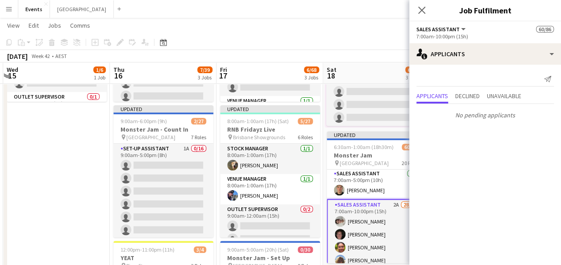
click at [79, 192] on app-date-cell "8:00am-6:00pm (10h) 1/6 Monster Jam - Prep Day pin Cbus Super Stadium 6 Roles A…" at bounding box center [56, 191] width 107 height 451
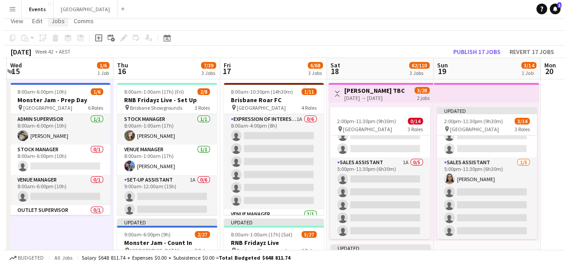
scroll to position [0, 0]
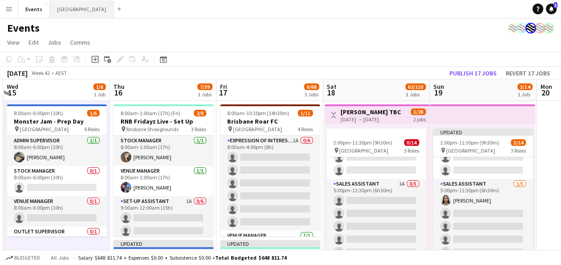
click at [58, 13] on button "Sydney Close" at bounding box center [82, 8] width 64 height 17
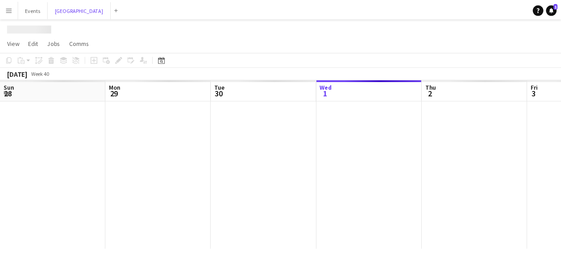
scroll to position [0, 214]
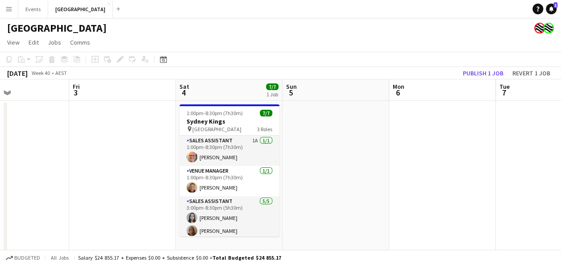
drag, startPoint x: 475, startPoint y: 140, endPoint x: 223, endPoint y: 159, distance: 253.0
click at [223, 159] on app-calendar-viewport "Tue 30 Wed 1 Thu 2 Fri 3 Sat 4 7/7 1 Job Sun 5 Mon 6 Tue 7 Wed 8 0/8 1 Job Thu …" at bounding box center [280, 167] width 561 height 175
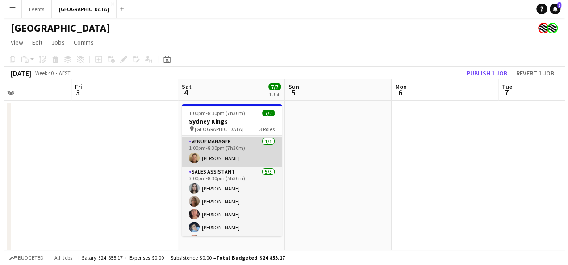
scroll to position [42, 0]
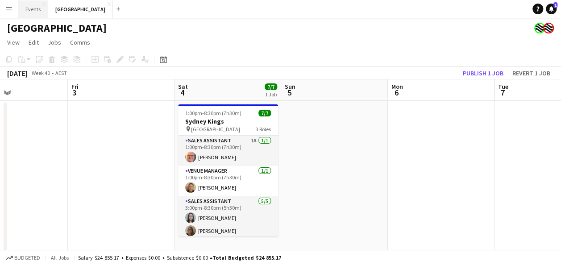
click at [25, 15] on button "Events Close" at bounding box center [33, 8] width 30 height 17
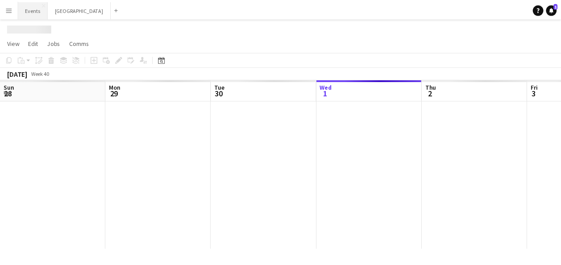
scroll to position [0, 214]
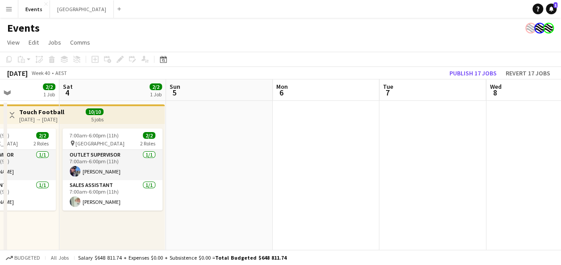
drag, startPoint x: 540, startPoint y: 153, endPoint x: 175, endPoint y: 164, distance: 365.1
click at [172, 164] on app-calendar-viewport "Tue 30 2/2 1 Job Wed 1 2/2 1 Job Thu 2 2/2 1 Job Fri 3 2/2 1 Job Sat 4 2/2 1 Jo…" at bounding box center [280, 173] width 561 height 187
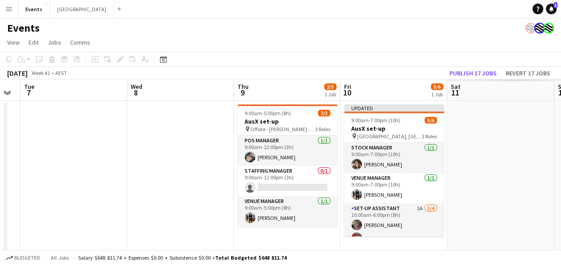
drag, startPoint x: 170, startPoint y: 161, endPoint x: 111, endPoint y: 161, distance: 59.0
click at [111, 161] on app-calendar-viewport "Sat 4 2/2 1 Job Sun 5 Mon 6 Tue 7 Wed 8 Thu 9 2/3 1 Job Fri 10 5/6 1 Job Sat 11…" at bounding box center [280, 173] width 561 height 187
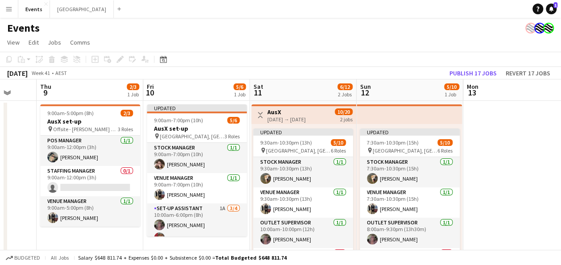
scroll to position [0, 285]
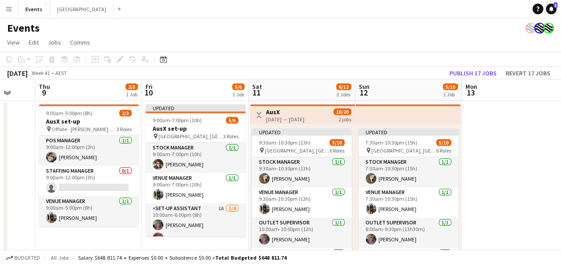
drag, startPoint x: 498, startPoint y: 153, endPoint x: 329, endPoint y: 155, distance: 169.3
